Goal: Check status: Check status

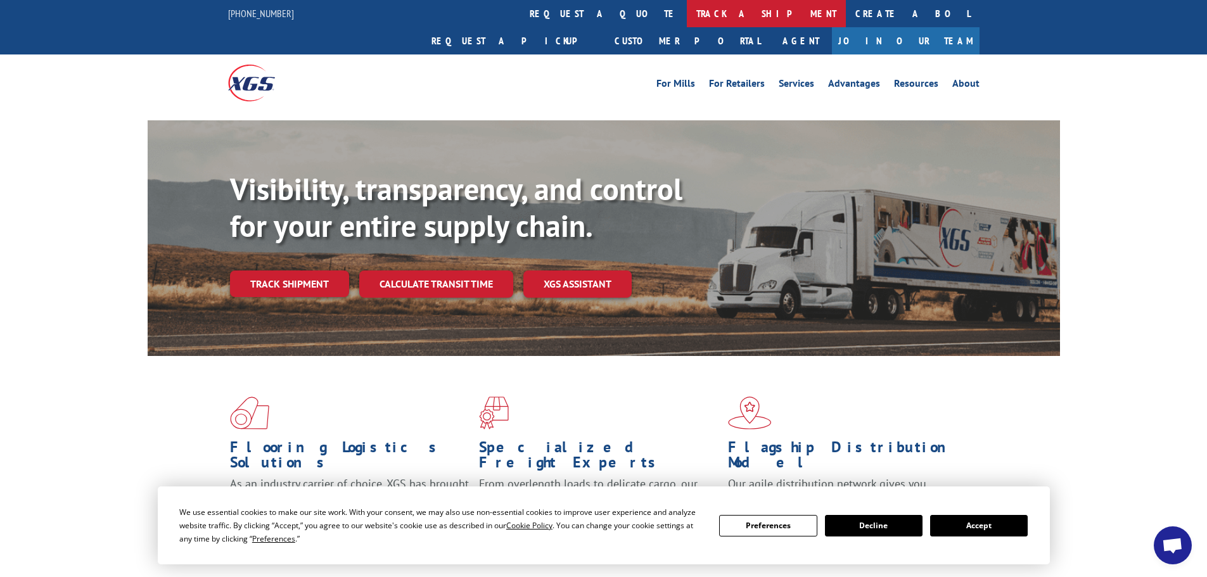
click at [687, 8] on link "track a shipment" at bounding box center [766, 13] width 159 height 27
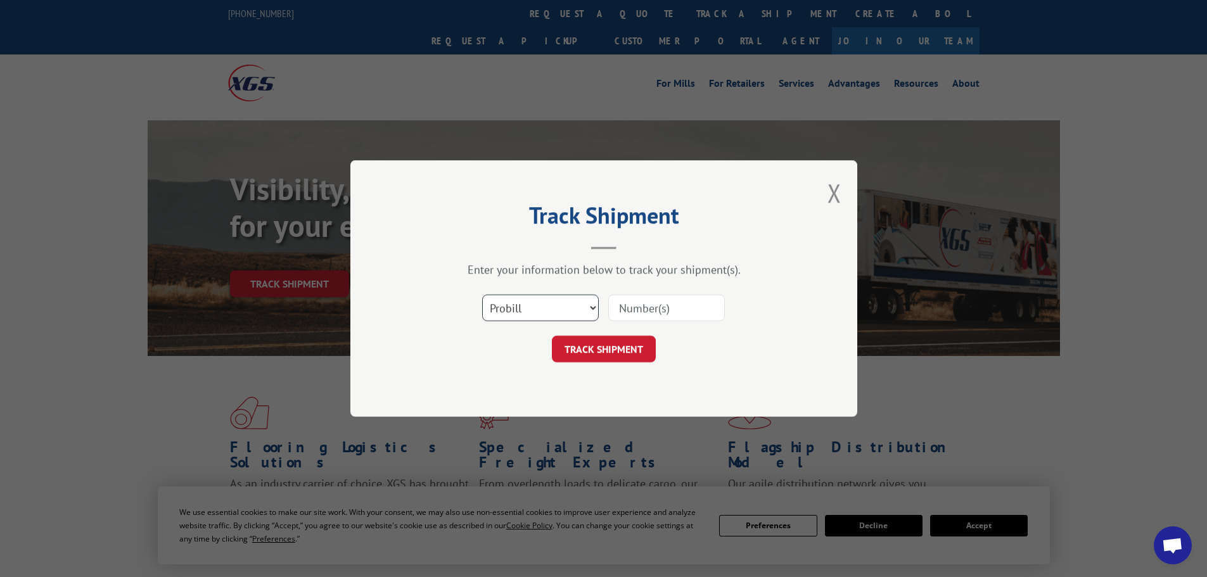
click at [523, 305] on select "Select category... Probill BOL PO" at bounding box center [540, 308] width 117 height 27
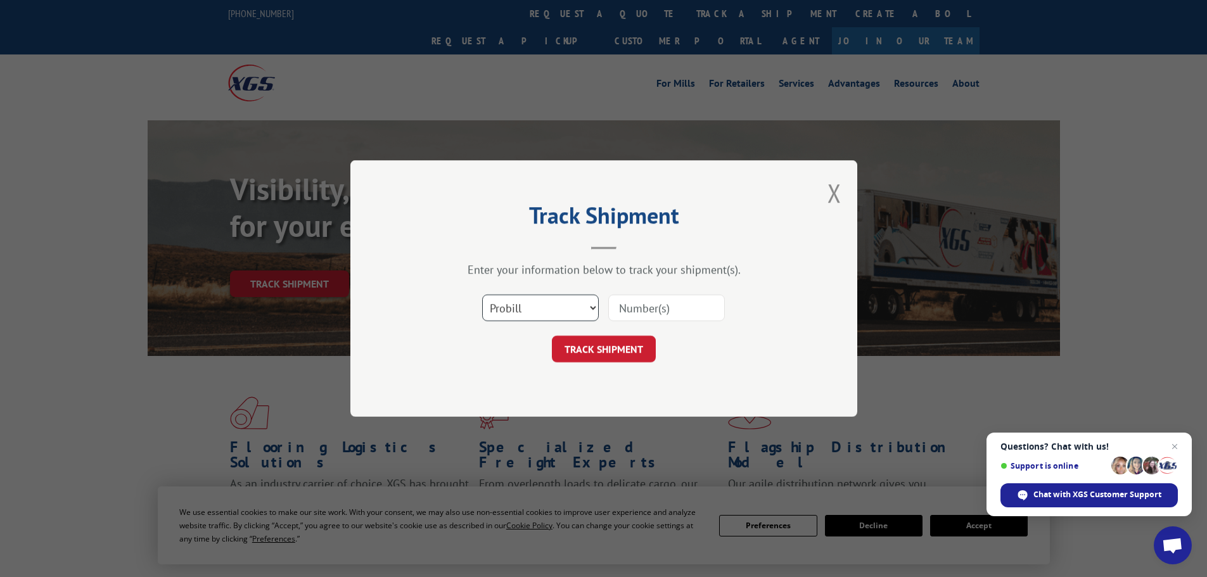
select select "bol"
click at [482, 295] on select "Select category... Probill BOL PO" at bounding box center [540, 308] width 117 height 27
paste input "7074969"
type input "7074969"
click at [591, 349] on button "TRACK SHIPMENT" at bounding box center [604, 349] width 104 height 27
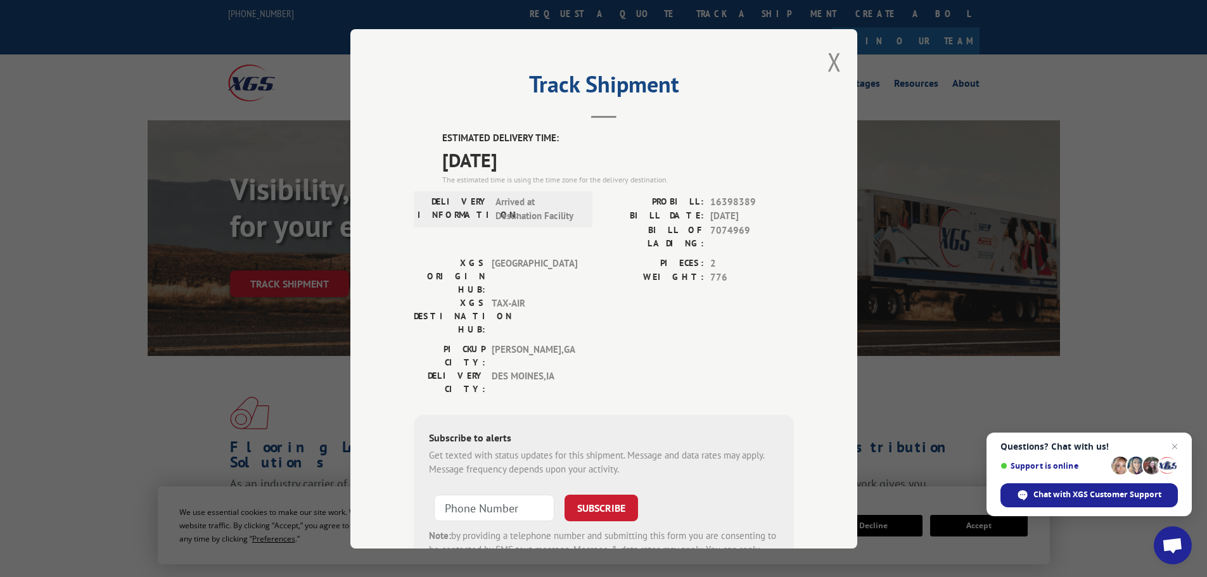
drag, startPoint x: 561, startPoint y: 316, endPoint x: 618, endPoint y: 306, distance: 57.9
click at [611, 342] on div "PICKUP CITY: [GEOGRAPHIC_DATA] , [GEOGRAPHIC_DATA] DELIVERY CITY: [GEOGRAPHIC_D…" at bounding box center [604, 372] width 380 height 60
click at [832, 64] on button "Close modal" at bounding box center [834, 62] width 14 height 34
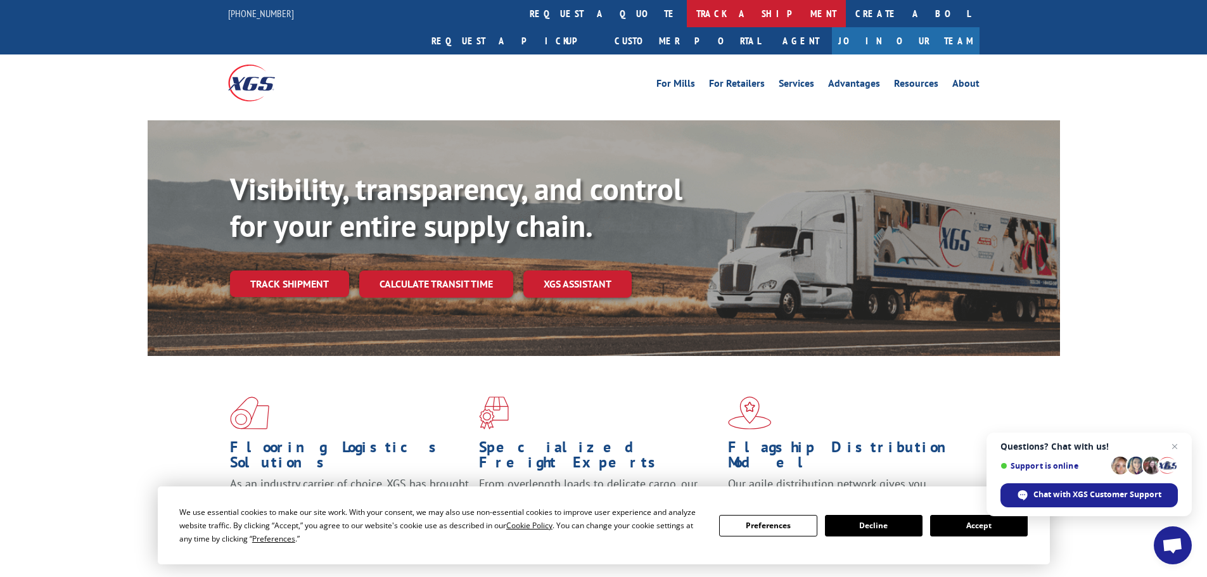
drag, startPoint x: 554, startPoint y: 15, endPoint x: 549, endPoint y: 27, distance: 13.1
click at [687, 16] on link "track a shipment" at bounding box center [766, 13] width 159 height 27
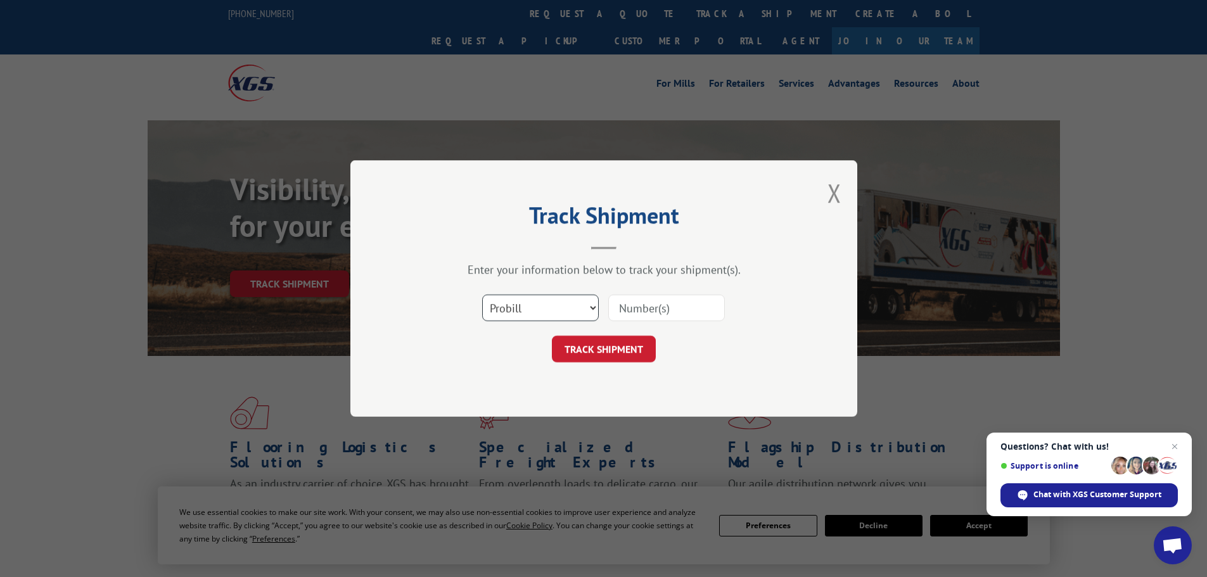
click at [547, 307] on select "Select category... Probill BOL PO" at bounding box center [540, 308] width 117 height 27
select select "bol"
click at [482, 295] on select "Select category... Probill BOL PO" at bounding box center [540, 308] width 117 height 27
paste input ":5562603"
click at [621, 308] on input ":5562603" at bounding box center [666, 308] width 117 height 27
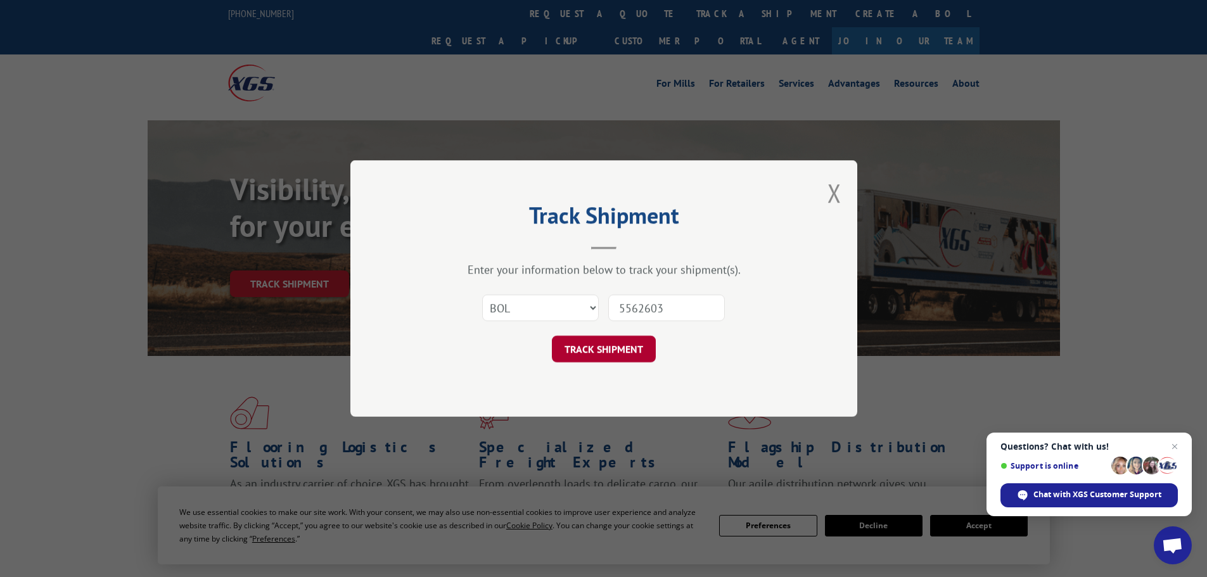
type input "5562603"
click at [599, 351] on button "TRACK SHIPMENT" at bounding box center [604, 349] width 104 height 27
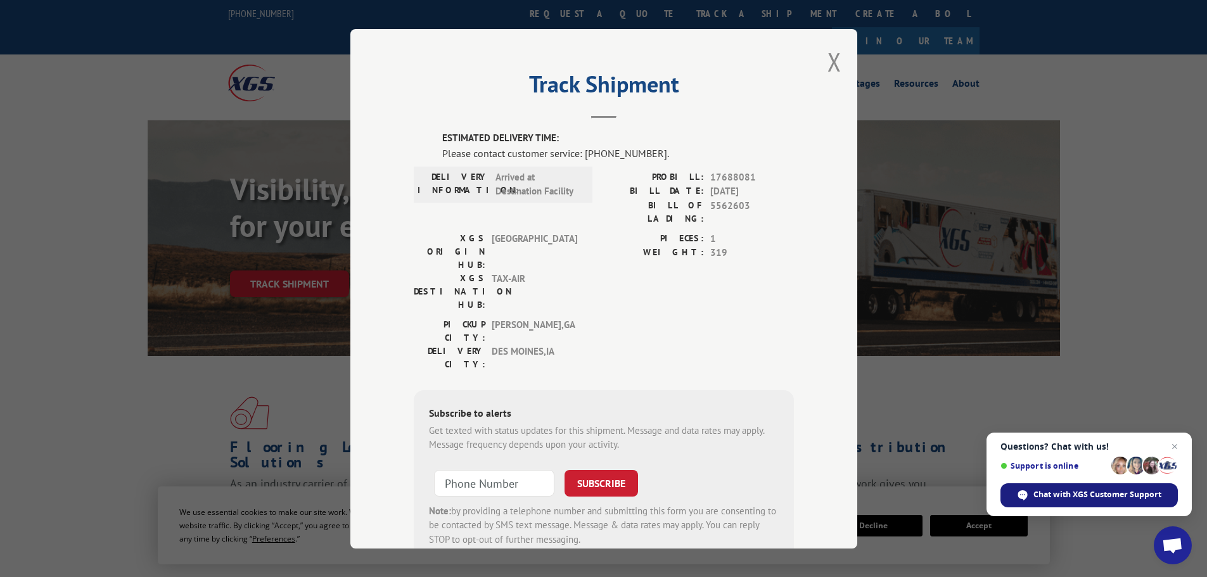
click at [1031, 502] on div "Chat with XGS Customer Support" at bounding box center [1088, 495] width 177 height 24
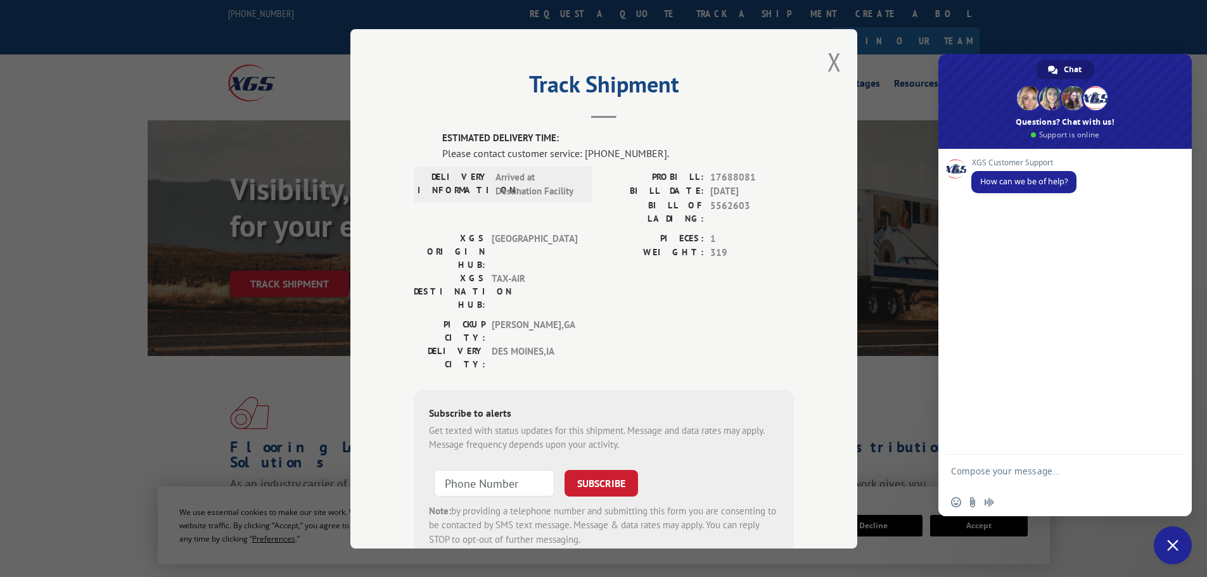
click at [972, 478] on textarea "Compose your message..." at bounding box center [1051, 477] width 200 height 23
type textarea "Email [EMAIL_ADDRESS][DOMAIN_NAME] has bol 5562603 delivered"
click at [1168, 474] on span "Send" at bounding box center [1170, 471] width 10 height 10
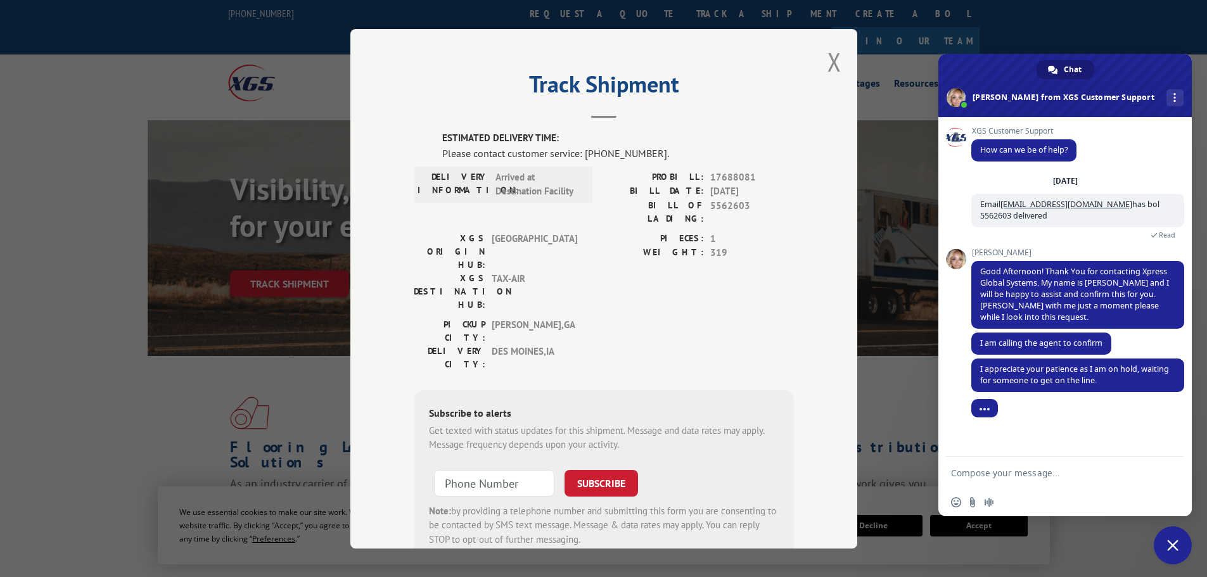
scroll to position [10, 0]
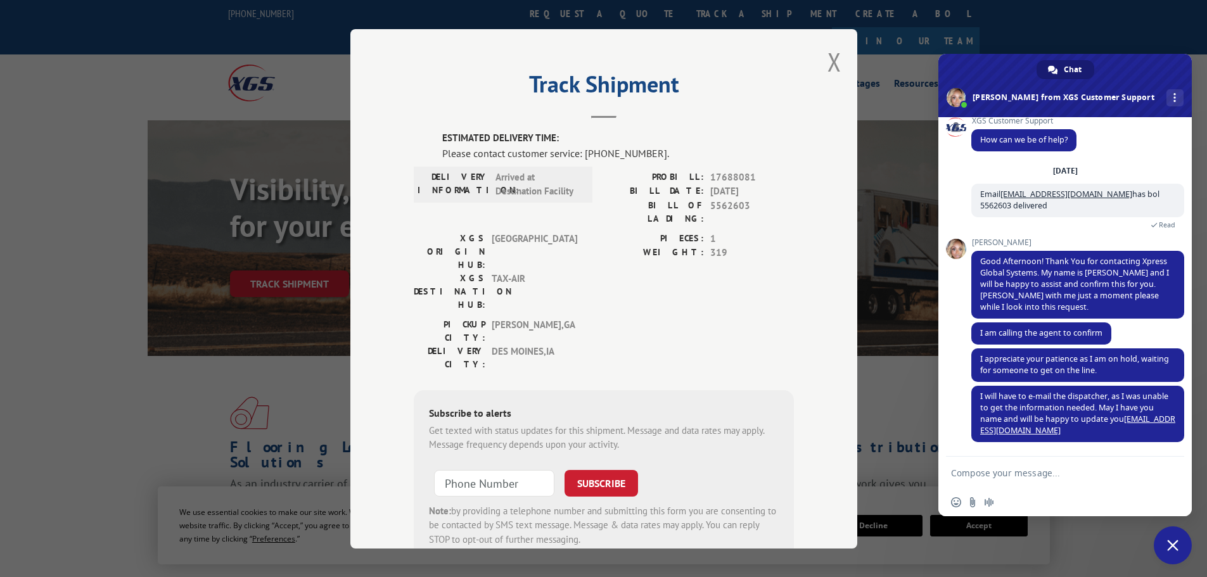
click at [974, 476] on textarea "Compose your message..." at bounding box center [1051, 472] width 200 height 11
type textarea "[PERSON_NAME]"
click at [1166, 474] on span "Send" at bounding box center [1170, 473] width 10 height 10
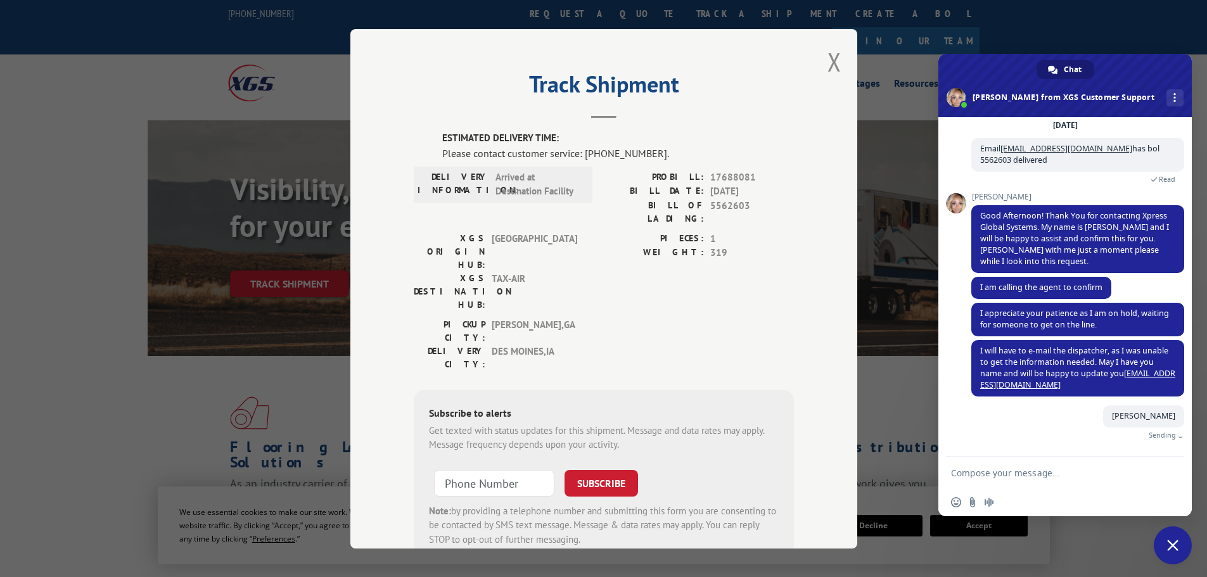
scroll to position [41, 0]
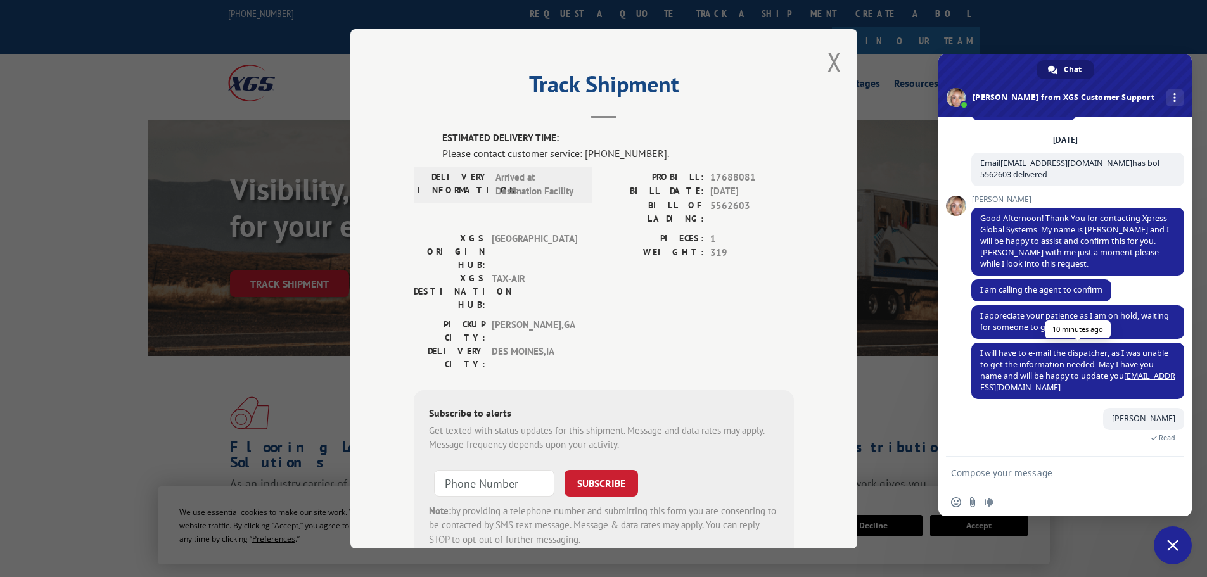
click at [1049, 388] on link "[EMAIL_ADDRESS][DOMAIN_NAME]" at bounding box center [1077, 382] width 195 height 22
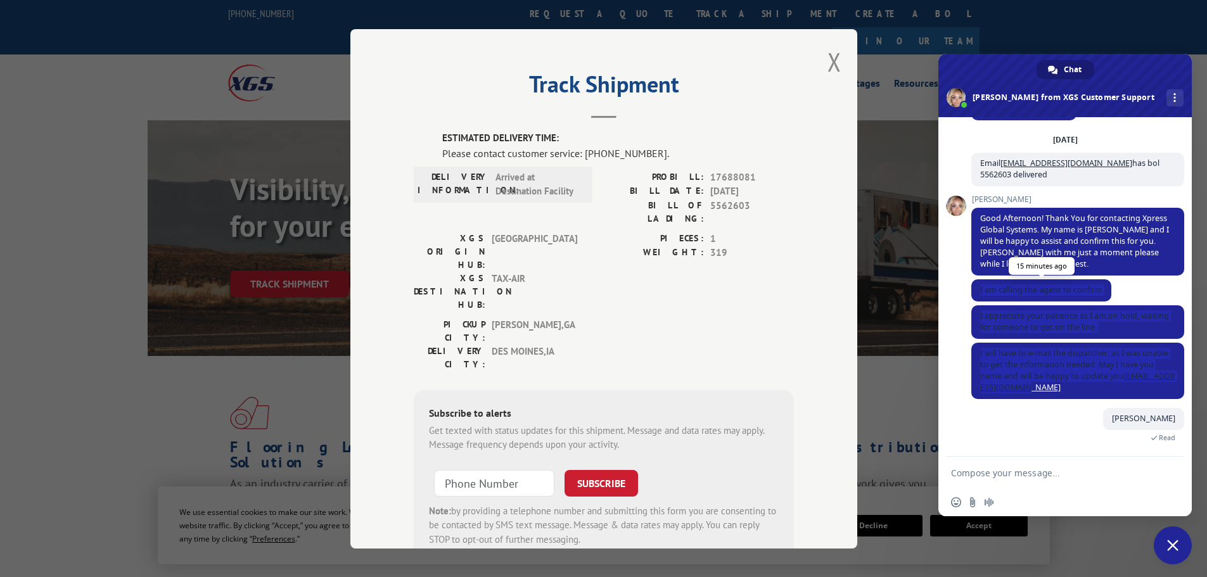
drag, startPoint x: 1080, startPoint y: 383, endPoint x: 979, endPoint y: 292, distance: 136.3
click at [979, 292] on div "XGS Customer Support How can we be of help? [DATE] Email [EMAIL_ADDRESS][DOMAIN…" at bounding box center [1077, 251] width 213 height 330
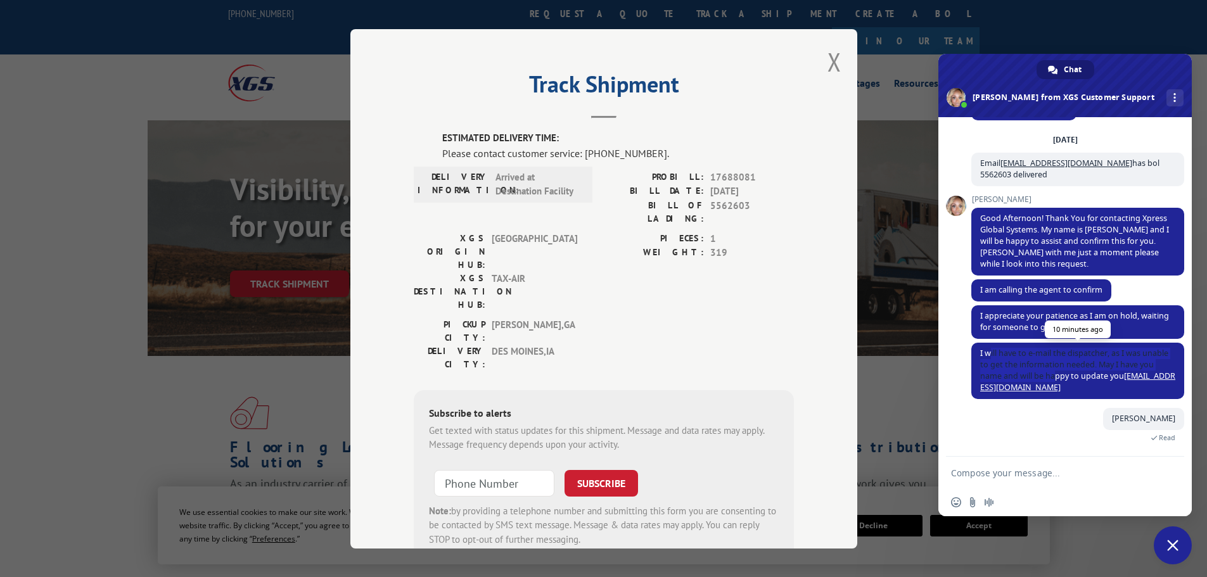
drag, startPoint x: 1066, startPoint y: 380, endPoint x: 991, endPoint y: 352, distance: 79.8
click at [991, 352] on span "I will have to e-mail the dispatcher, as I was unable to get the information ne…" at bounding box center [1077, 370] width 195 height 45
click at [1058, 386] on link "[EMAIL_ADDRESS][DOMAIN_NAME]" at bounding box center [1077, 382] width 195 height 22
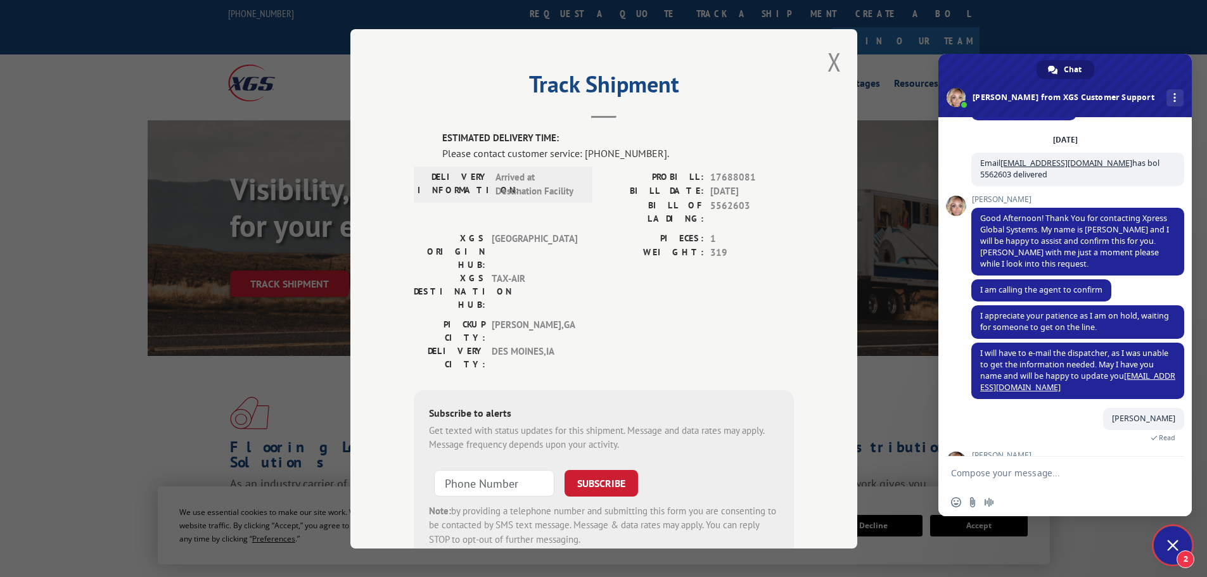
scroll to position [206, 0]
